Goal: Navigation & Orientation: Find specific page/section

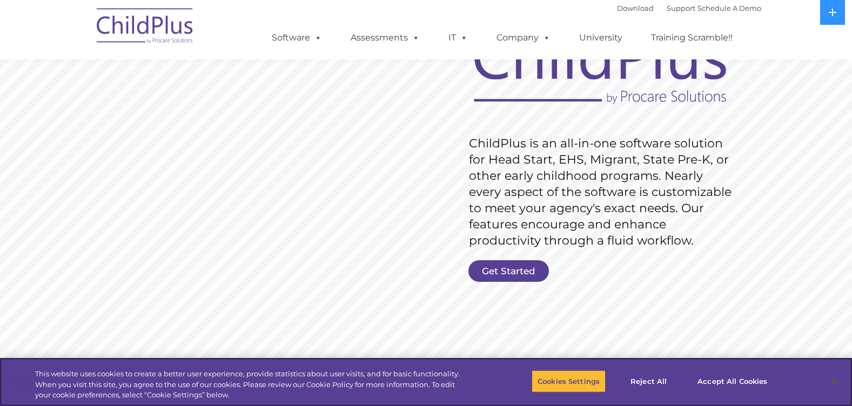
scroll to position [108, 0]
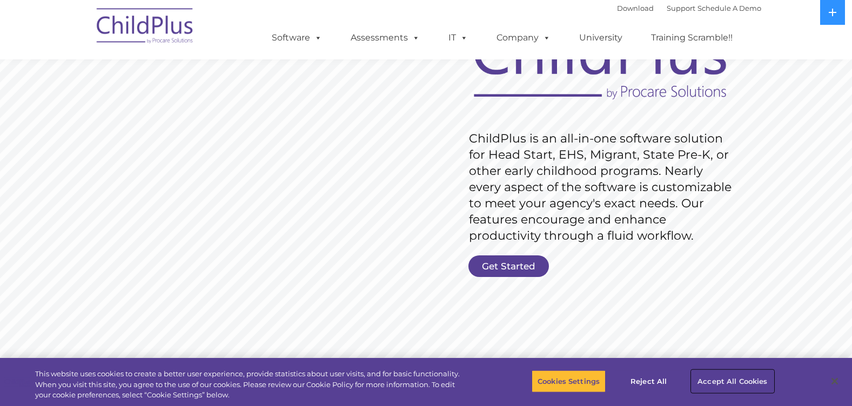
click at [740, 380] on button "Accept All Cookies" at bounding box center [732, 381] width 82 height 23
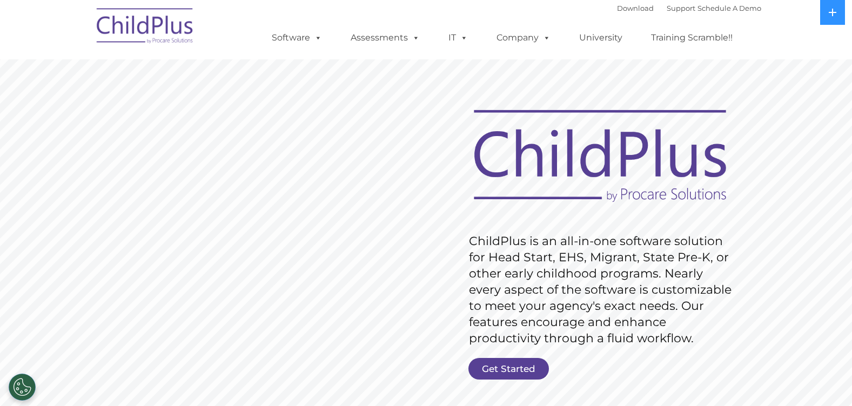
scroll to position [0, 0]
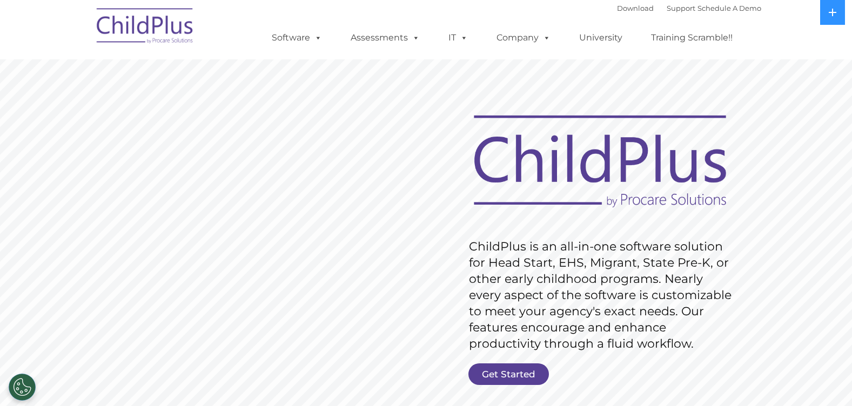
click at [153, 22] on img at bounding box center [145, 28] width 108 height 54
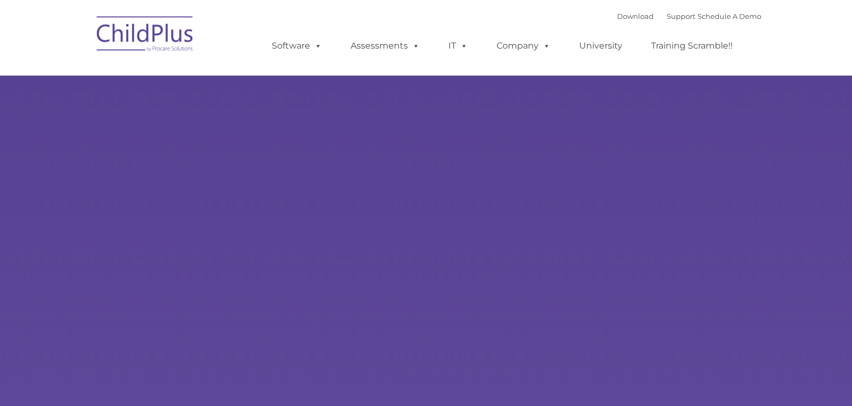
type input ""
select select "MEDIUM"
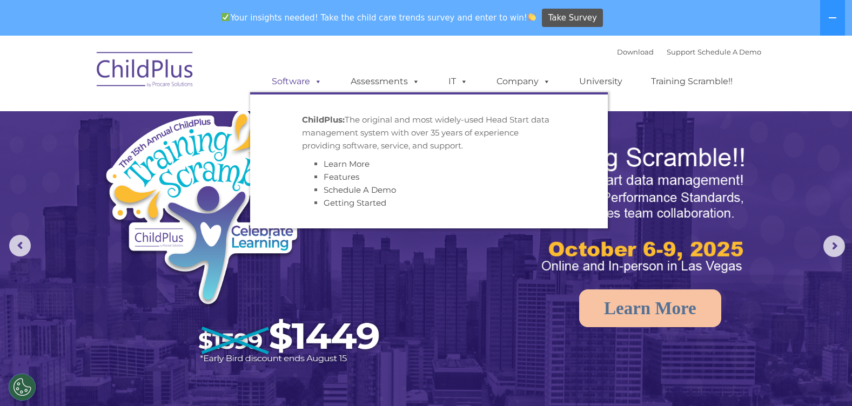
click at [316, 83] on span at bounding box center [316, 81] width 12 height 10
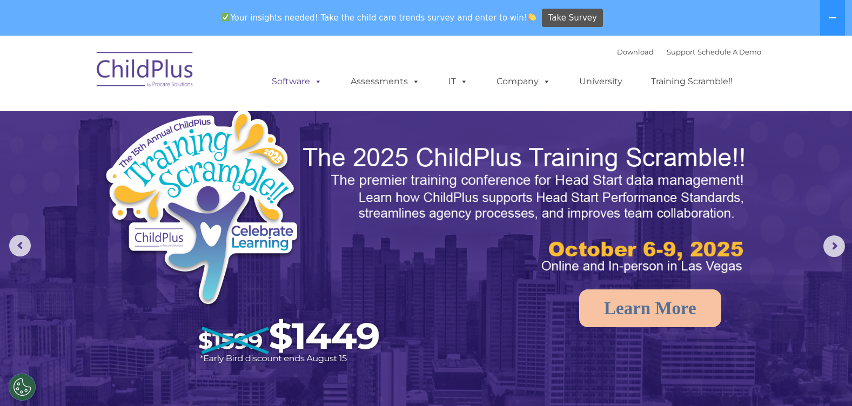
click at [316, 83] on span at bounding box center [316, 81] width 12 height 10
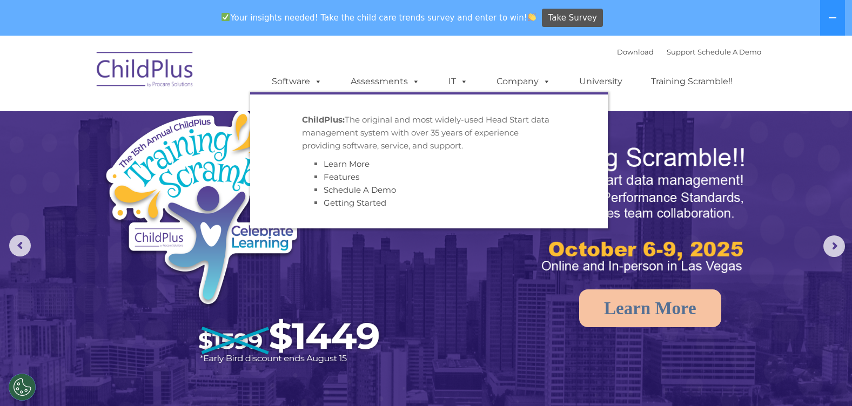
click at [338, 36] on nav "Download Support | Schedule A Demo  MENU MENU Software ChildPlus: The original…" at bounding box center [426, 74] width 852 height 76
